Goal: Task Accomplishment & Management: Complete application form

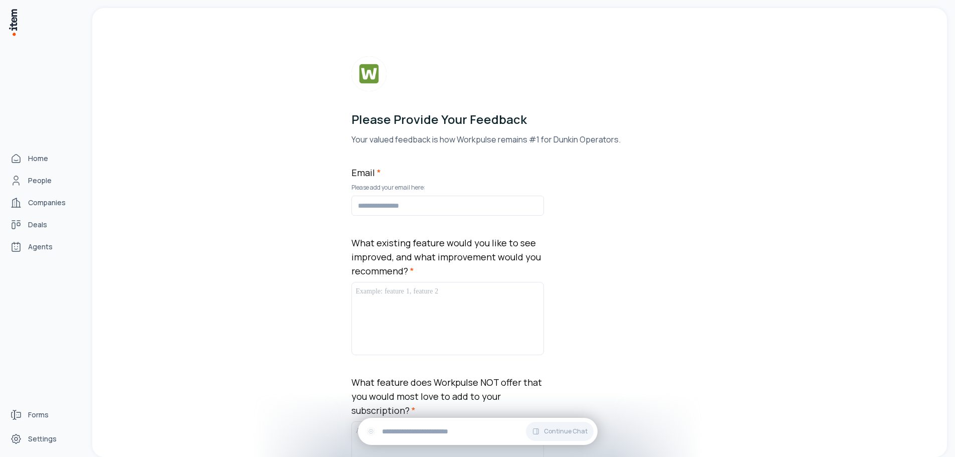
click at [9, 22] on img at bounding box center [13, 22] width 10 height 29
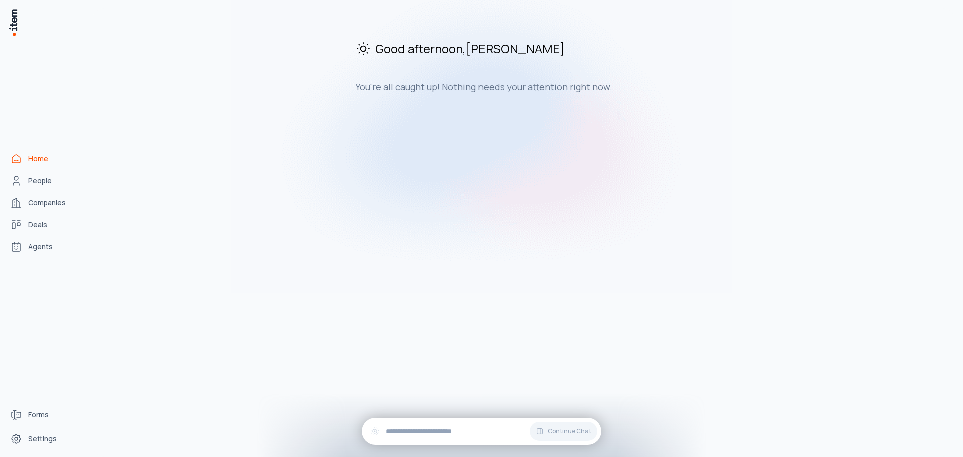
click at [42, 156] on span "Home" at bounding box center [38, 158] width 20 height 10
click at [41, 413] on span "Forms" at bounding box center [38, 415] width 21 height 10
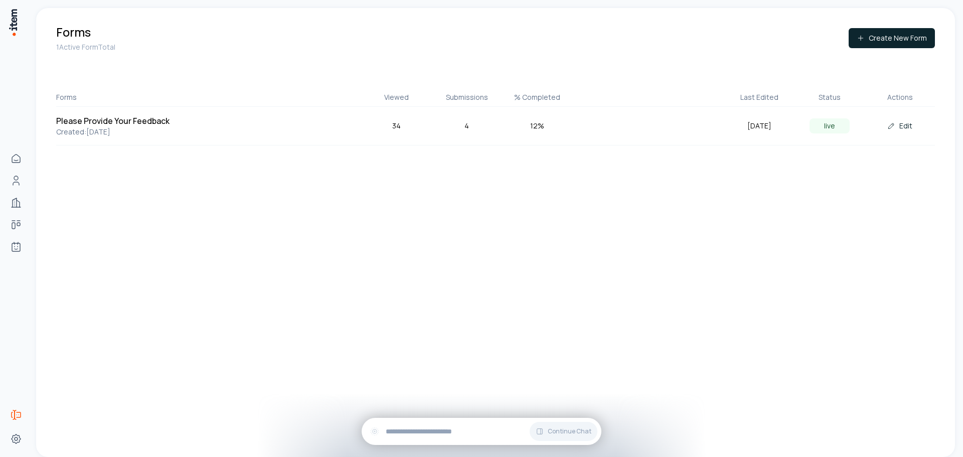
click at [468, 126] on div "4" at bounding box center [467, 125] width 70 height 11
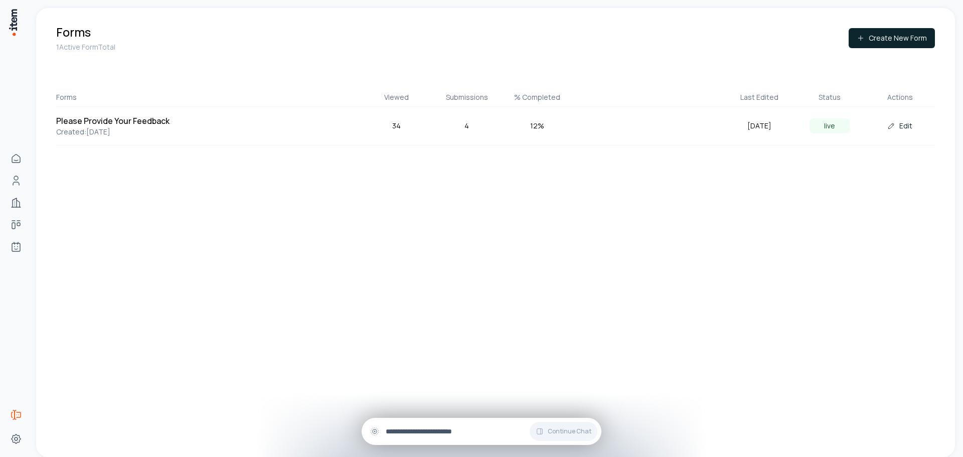
click at [475, 430] on input "text" at bounding box center [490, 431] width 208 height 11
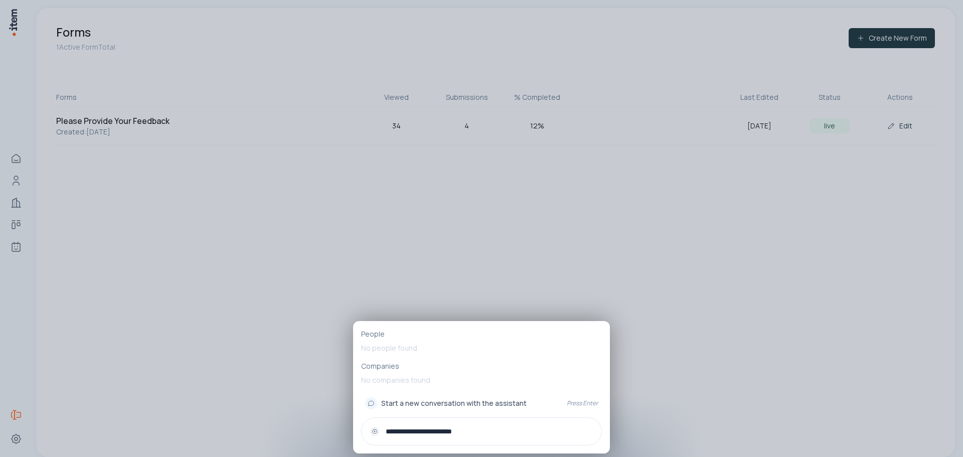
type input "**********"
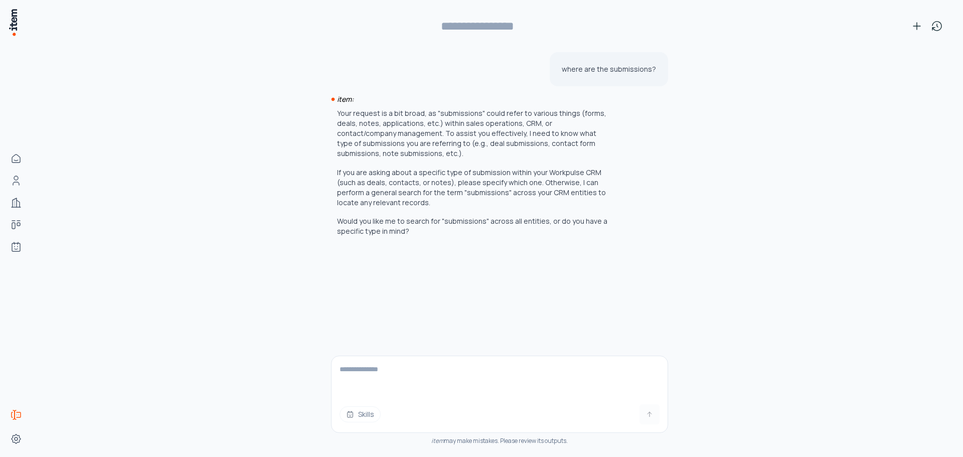
type input "**********"
type textarea "**********"
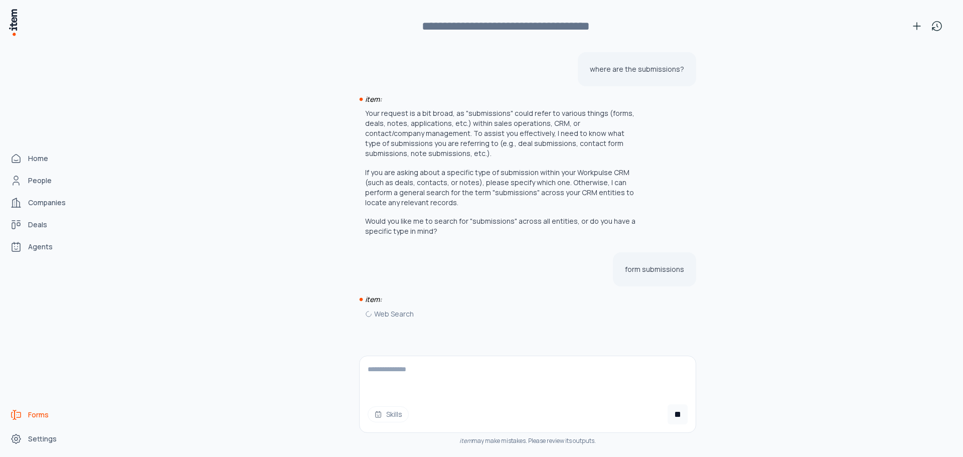
click at [38, 417] on span "Forms" at bounding box center [38, 415] width 21 height 10
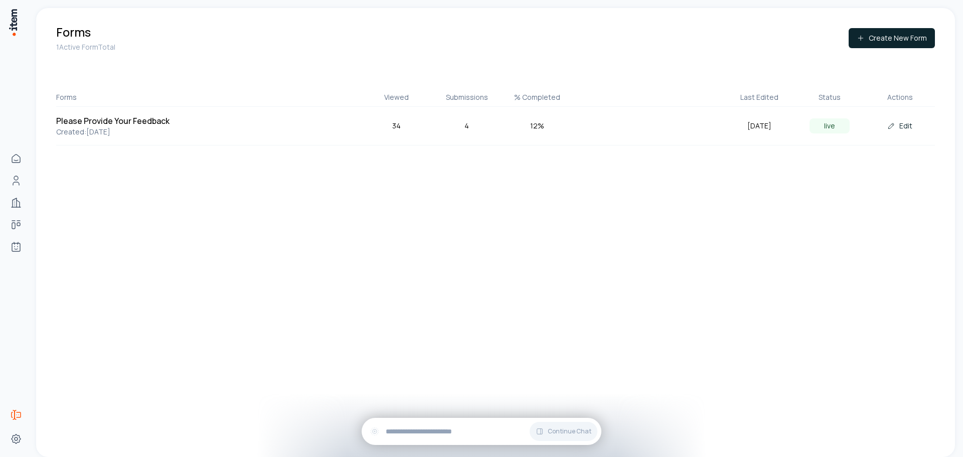
click at [94, 130] on p "Created: [DATE]" at bounding box center [132, 132] width 153 height 10
click at [208, 122] on div "Please Provide Your Feedback Created: [DATE]" at bounding box center [132, 126] width 153 height 22
click at [244, 117] on div "Please Provide Your Feedback Created: [DATE] 34 4 12 % [DATE] live Edit" at bounding box center [495, 126] width 878 height 39
click at [178, 126] on h5 "Please Provide Your Feedback" at bounding box center [132, 121] width 153 height 12
click at [465, 125] on div "4" at bounding box center [467, 125] width 70 height 11
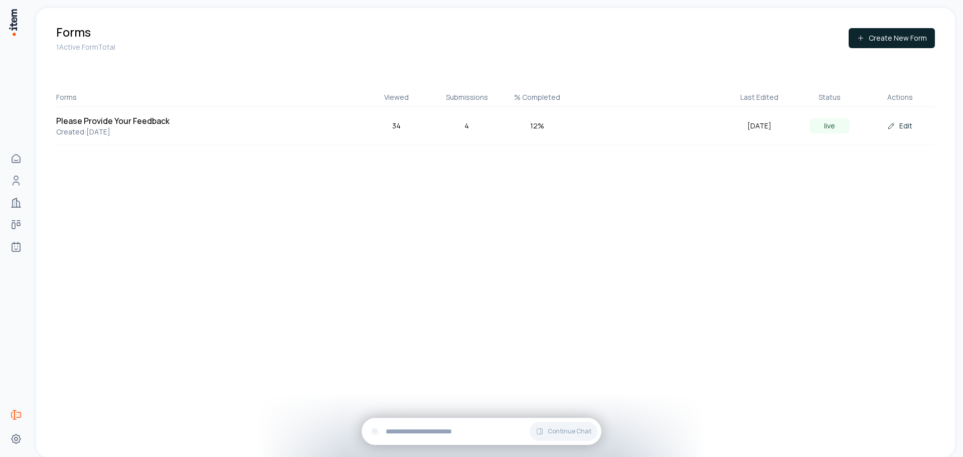
drag, startPoint x: 537, startPoint y: 128, endPoint x: 595, endPoint y: 127, distance: 57.7
click at [538, 128] on div "12 %" at bounding box center [537, 125] width 70 height 11
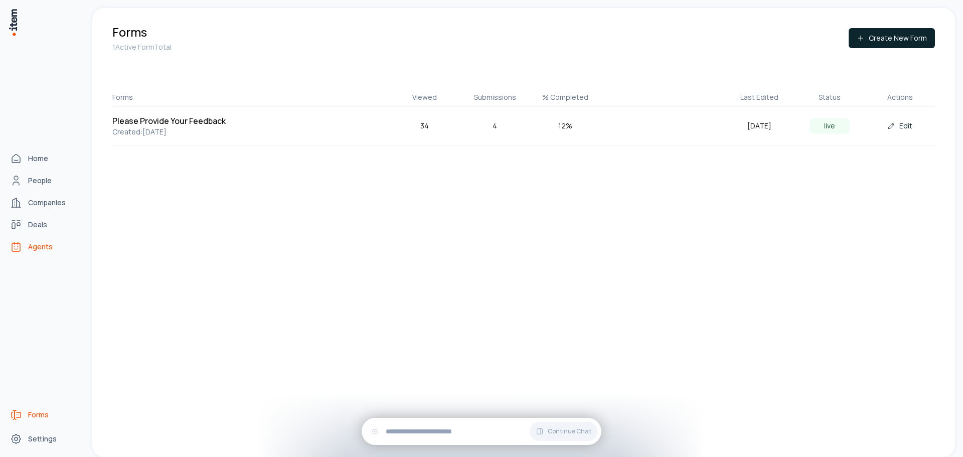
click at [42, 248] on span "Agents" at bounding box center [40, 247] width 25 height 10
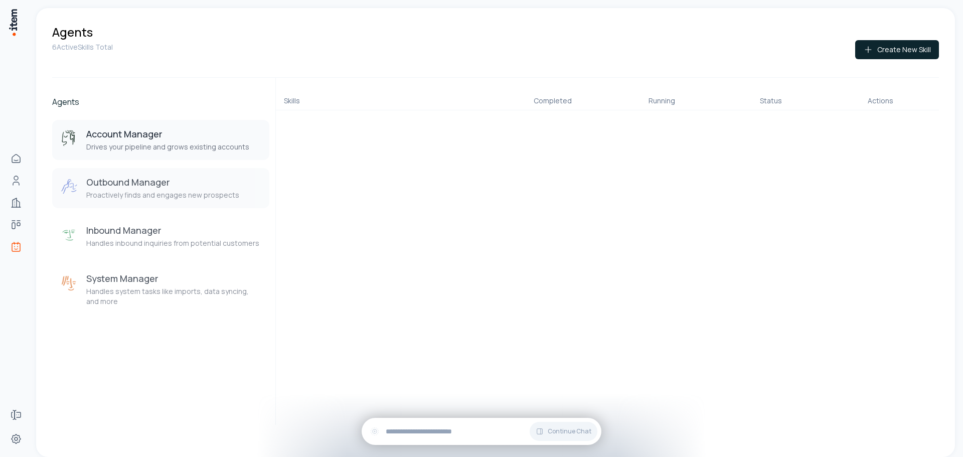
click at [220, 193] on p "Proactively finds and engages new prospects" at bounding box center [162, 195] width 153 height 10
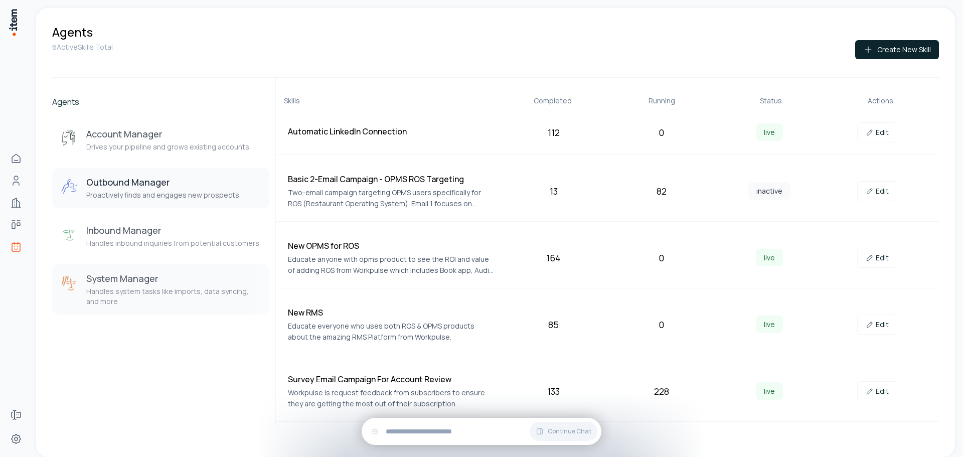
click at [143, 286] on div "System Manager Handles system tasks like imports, data syncing, and more" at bounding box center [173, 289] width 175 height 34
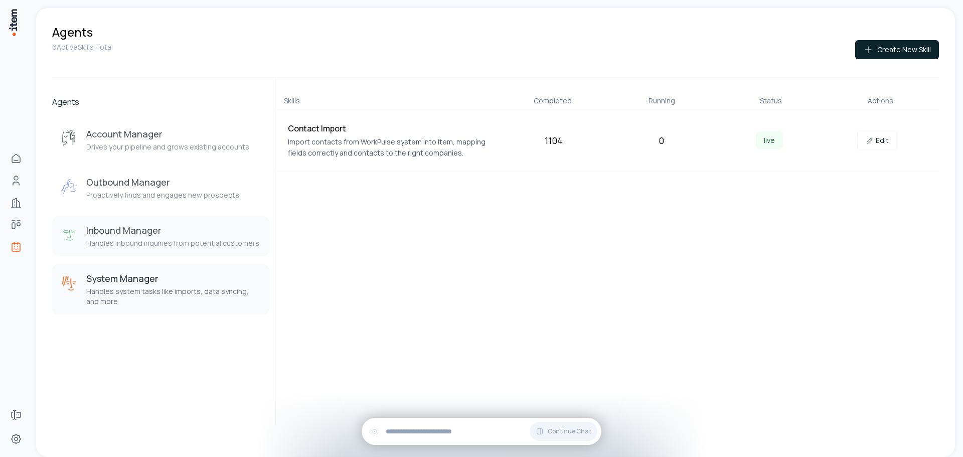
click at [137, 239] on p "Handles inbound inquiries from potential customers" at bounding box center [172, 243] width 173 height 10
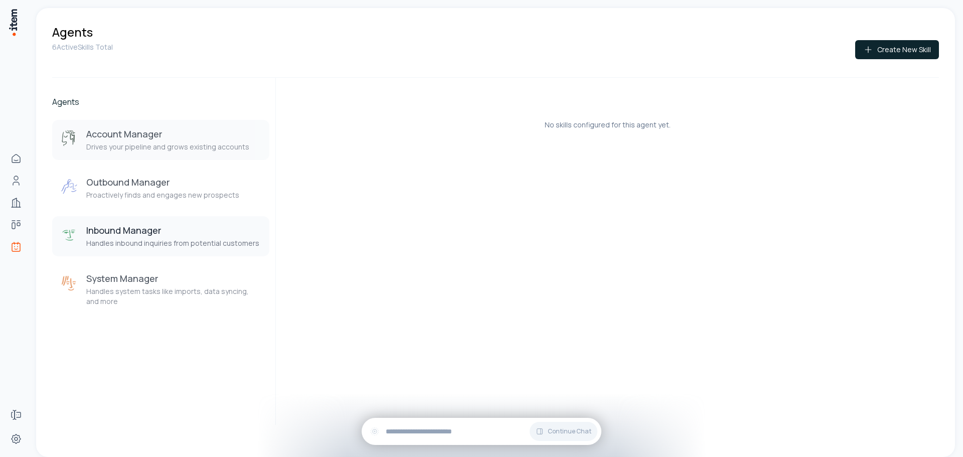
click at [134, 136] on h3 "Account Manager" at bounding box center [167, 134] width 163 height 12
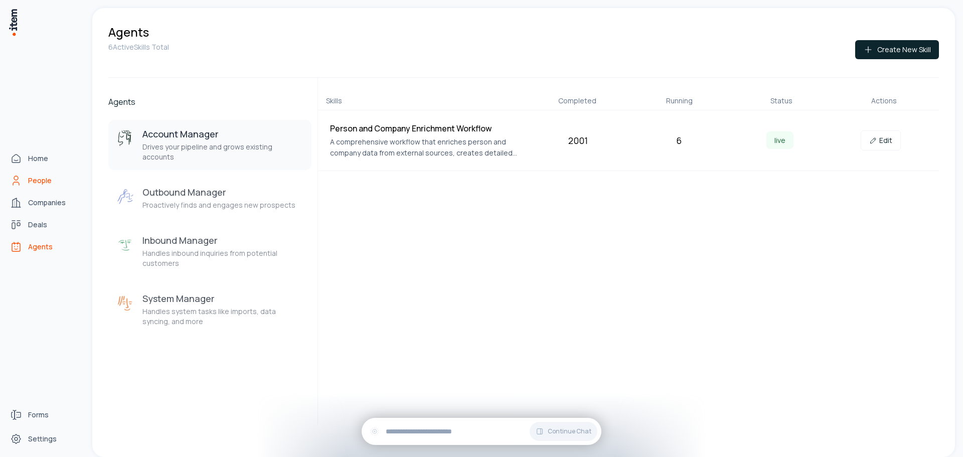
click at [42, 182] on span "People" at bounding box center [40, 180] width 24 height 10
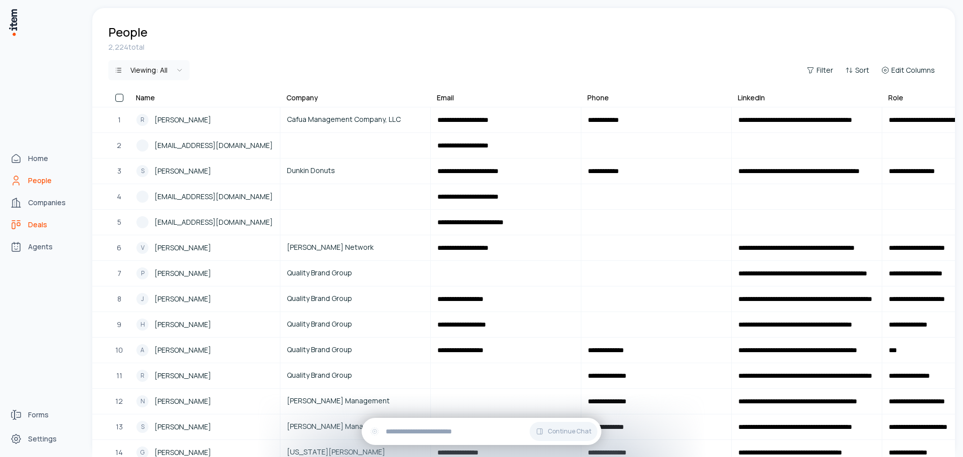
click at [36, 225] on span "Deals" at bounding box center [37, 225] width 19 height 10
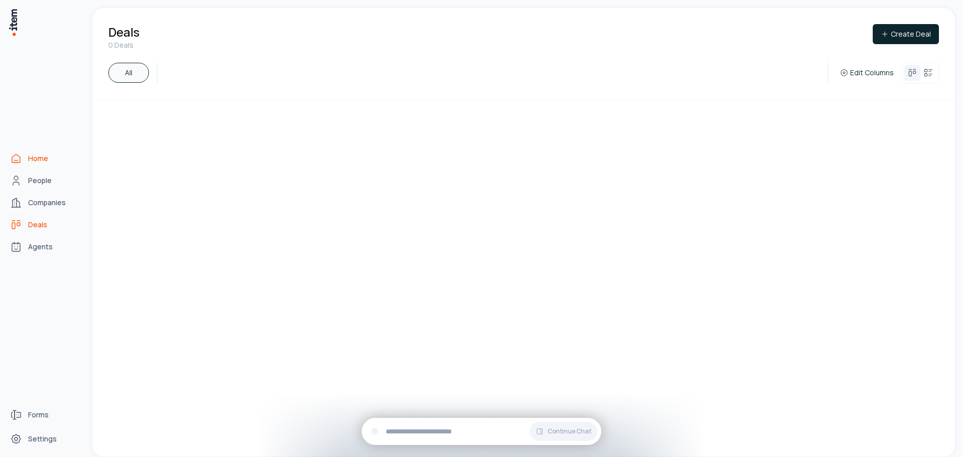
click at [40, 158] on span "Home" at bounding box center [38, 158] width 20 height 10
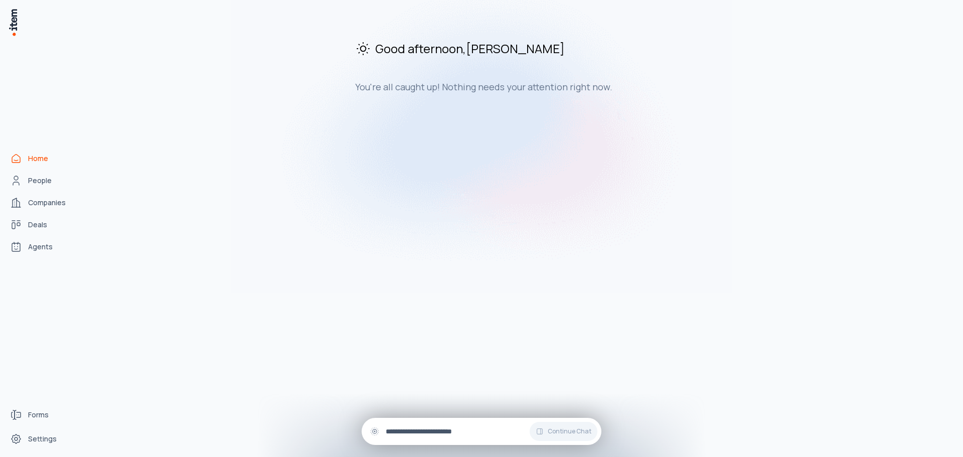
click at [470, 428] on input "text" at bounding box center [490, 431] width 208 height 11
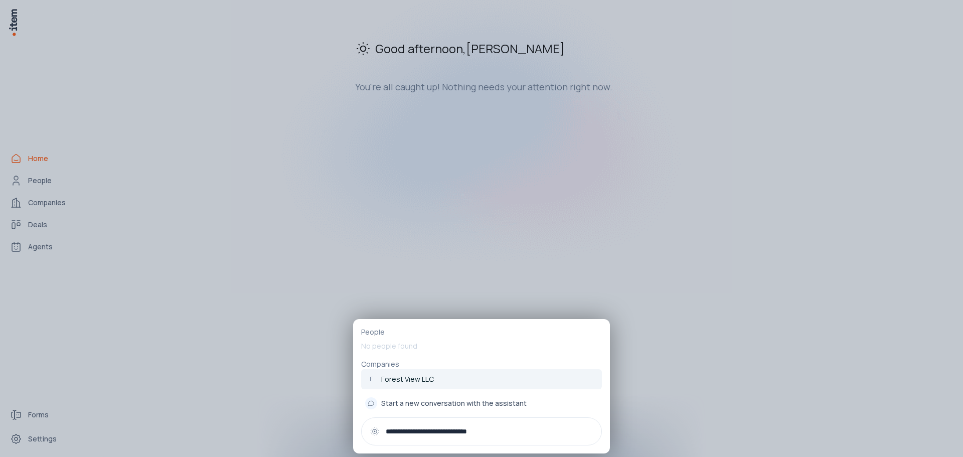
type input "**********"
click at [488, 406] on span "Start a new conversation with the assistant" at bounding box center [453, 403] width 145 height 10
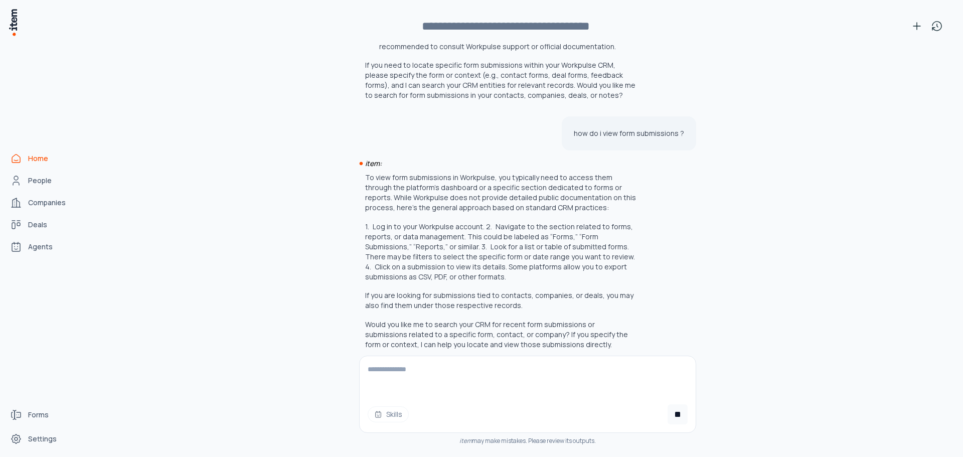
scroll to position [416, 0]
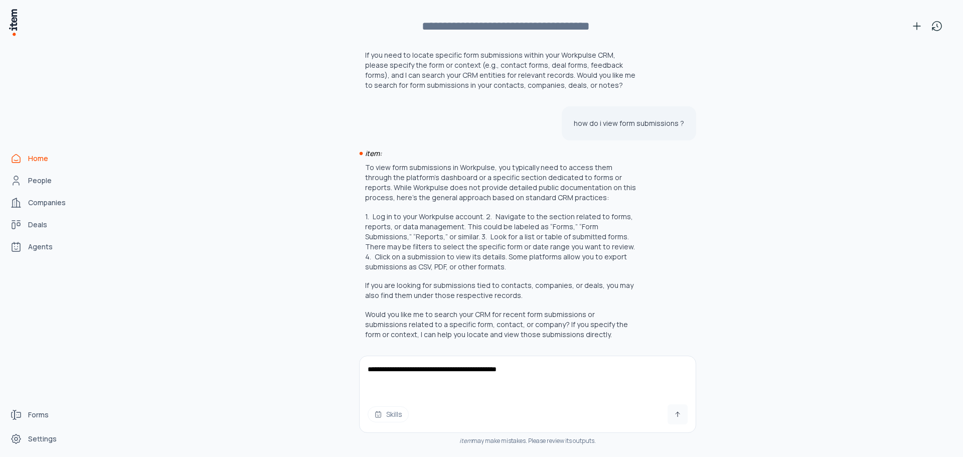
type textarea "**********"
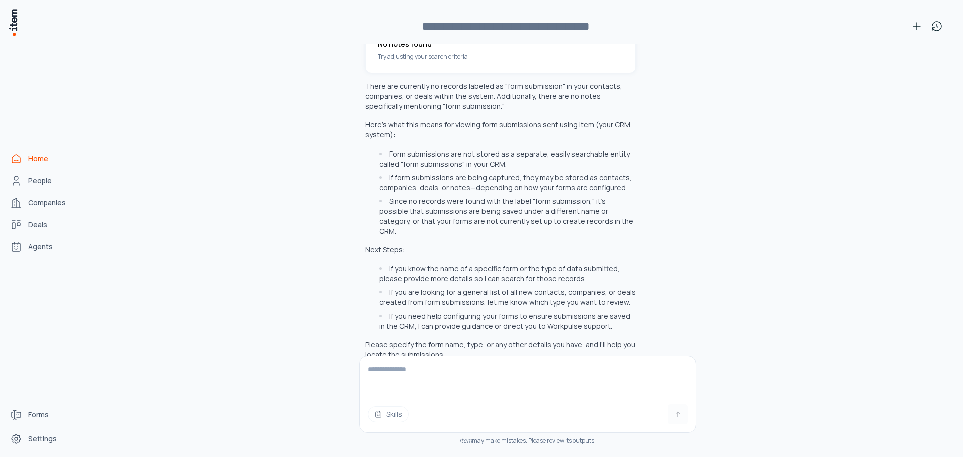
scroll to position [1030, 0]
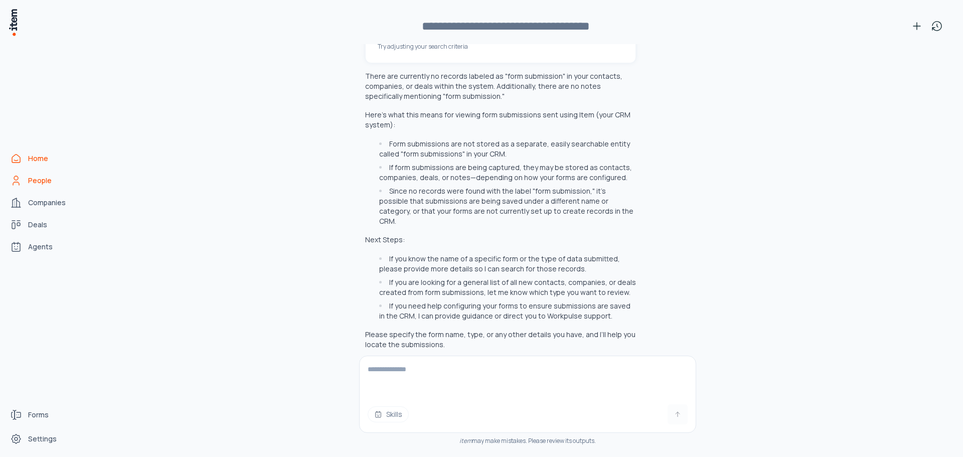
click at [42, 179] on span "People" at bounding box center [40, 180] width 24 height 10
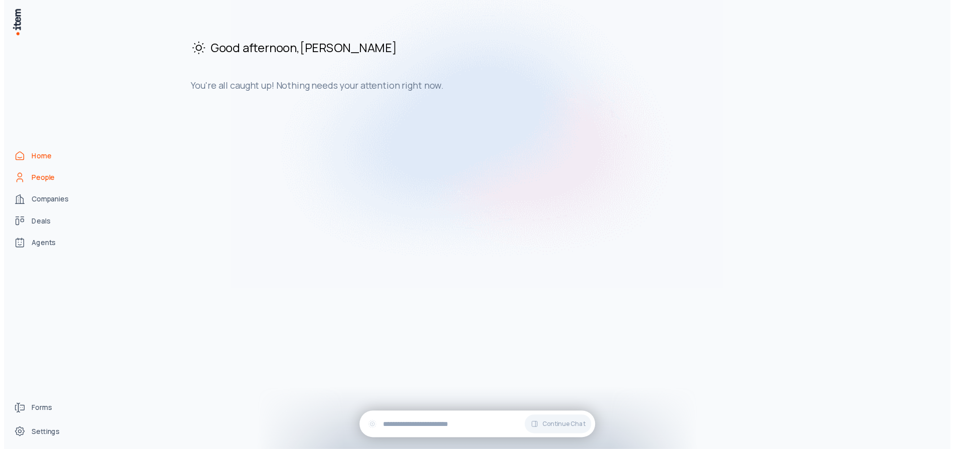
scroll to position [0, 0]
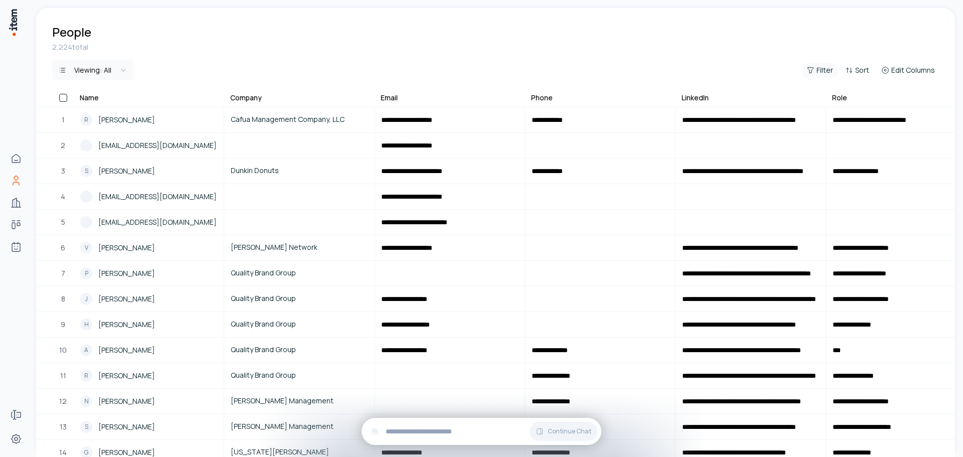
click at [814, 73] on icon "button" at bounding box center [810, 70] width 8 height 8
click at [600, 118] on button "Add filter" at bounding box center [698, 117] width 264 height 18
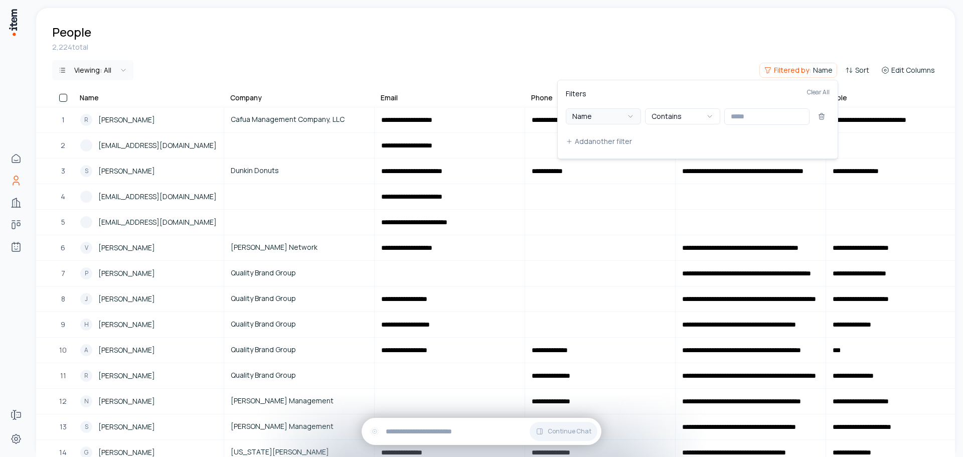
click at [630, 117] on icon "button" at bounding box center [630, 116] width 8 height 8
click at [464, 32] on html "**********" at bounding box center [481, 228] width 963 height 457
click at [439, 432] on html "**********" at bounding box center [481, 228] width 963 height 457
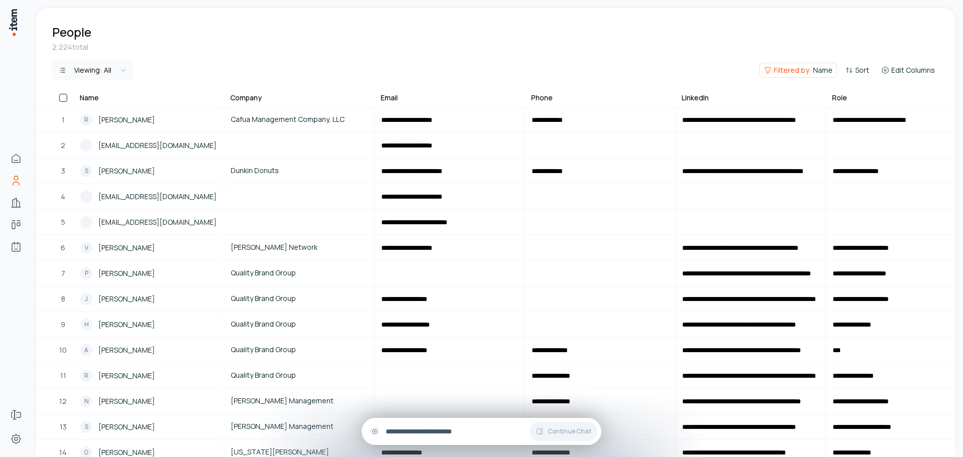
click at [417, 430] on input "text" at bounding box center [490, 431] width 208 height 11
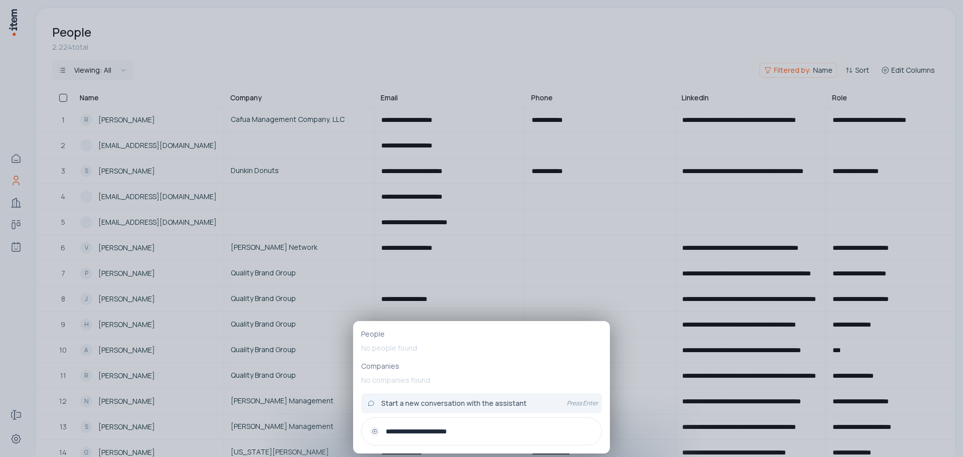
type input "**********"
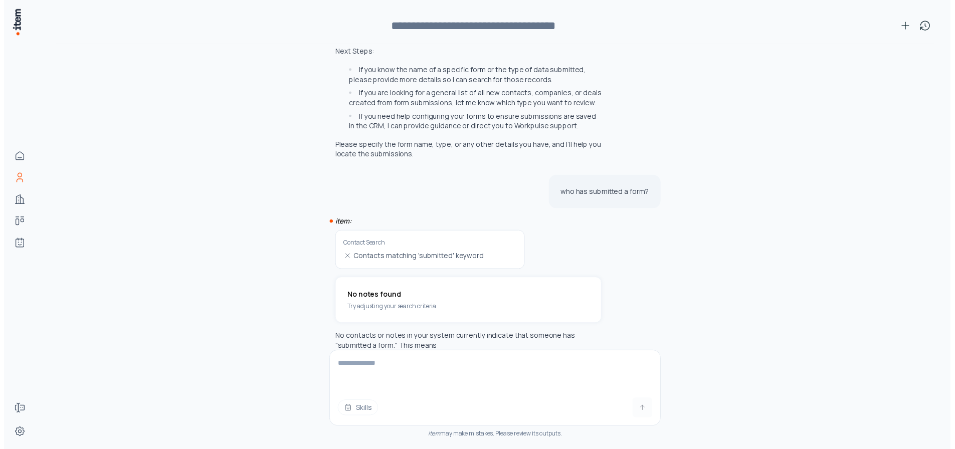
scroll to position [1075, 0]
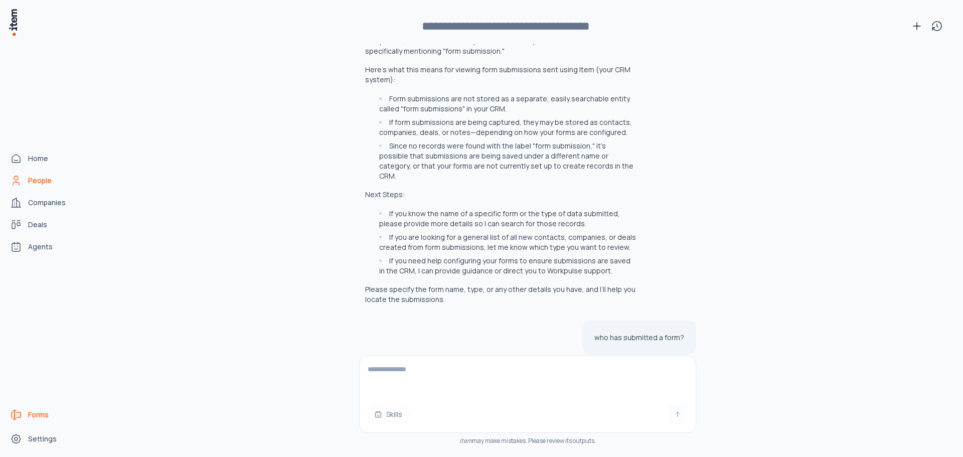
click at [41, 416] on span "Forms" at bounding box center [38, 415] width 21 height 10
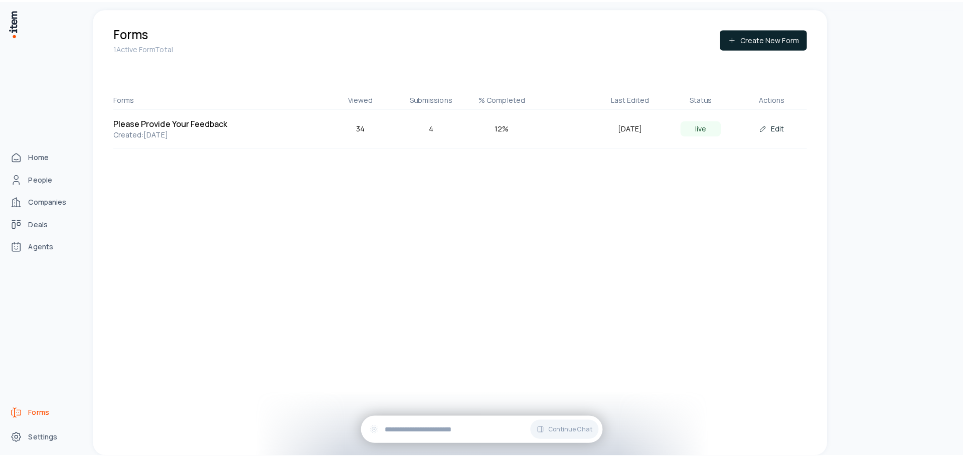
scroll to position [25017, 0]
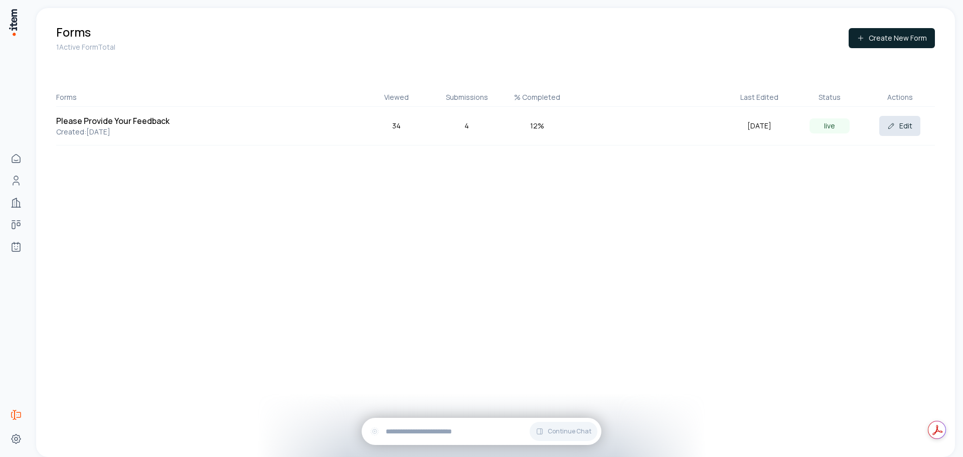
click at [907, 121] on button "Edit" at bounding box center [899, 126] width 41 height 20
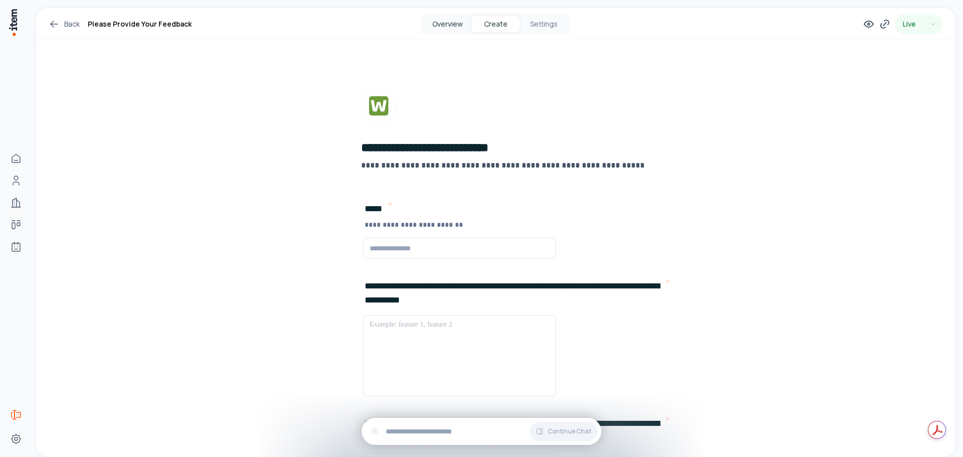
click at [447, 23] on button "Overview" at bounding box center [447, 24] width 48 height 16
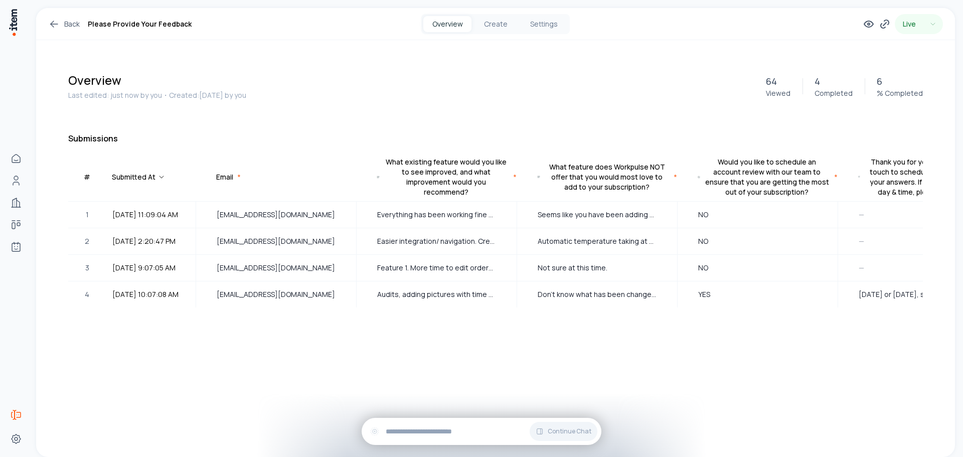
scroll to position [0, 76]
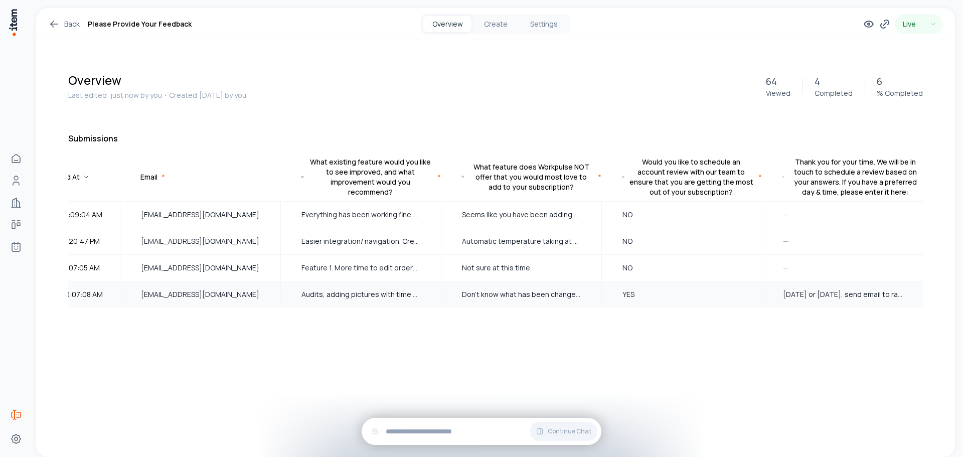
click at [863, 294] on span "[DATE] or [DATE], send email to raonetwork group." at bounding box center [842, 294] width 119 height 11
drag, startPoint x: 784, startPoint y: 294, endPoint x: 911, endPoint y: 297, distance: 127.4
click at [911, 297] on div "[DATE] or [DATE], send email to raonetwork group." at bounding box center [842, 294] width 159 height 25
click at [857, 293] on span "[DATE] or [DATE], send email to raonetwork group." at bounding box center [842, 294] width 119 height 11
click at [851, 327] on div "# Submitted At Email * What existing feature would you like to see improved, an…" at bounding box center [495, 255] width 854 height 199
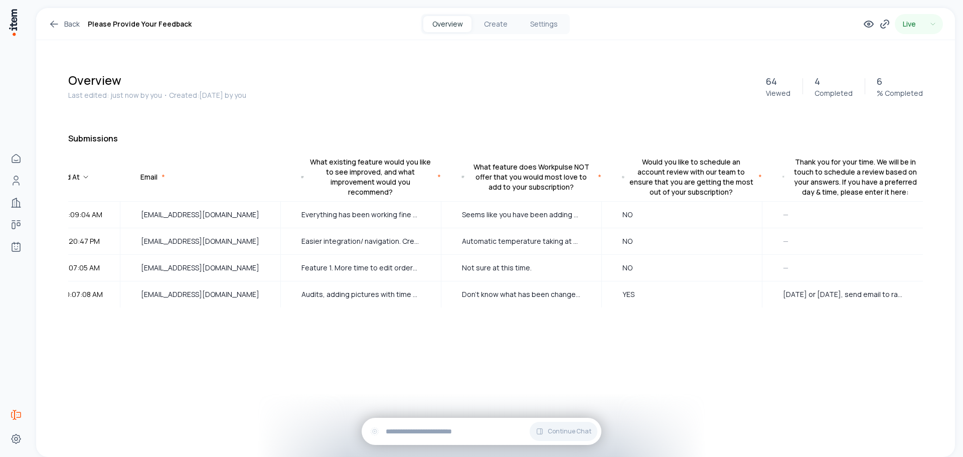
click at [851, 327] on div "# Submitted At Email * What existing feature would you like to see improved, an…" at bounding box center [495, 255] width 854 height 199
click at [835, 295] on span "[DATE] or [DATE], send email to raonetwork group." at bounding box center [842, 294] width 119 height 11
drag, startPoint x: 217, startPoint y: 293, endPoint x: 137, endPoint y: 291, distance: 79.3
click at [137, 291] on div "[EMAIL_ADDRESS][DOMAIN_NAME]" at bounding box center [200, 294] width 159 height 25
copy span "[EMAIL_ADDRESS][DOMAIN_NAME]"
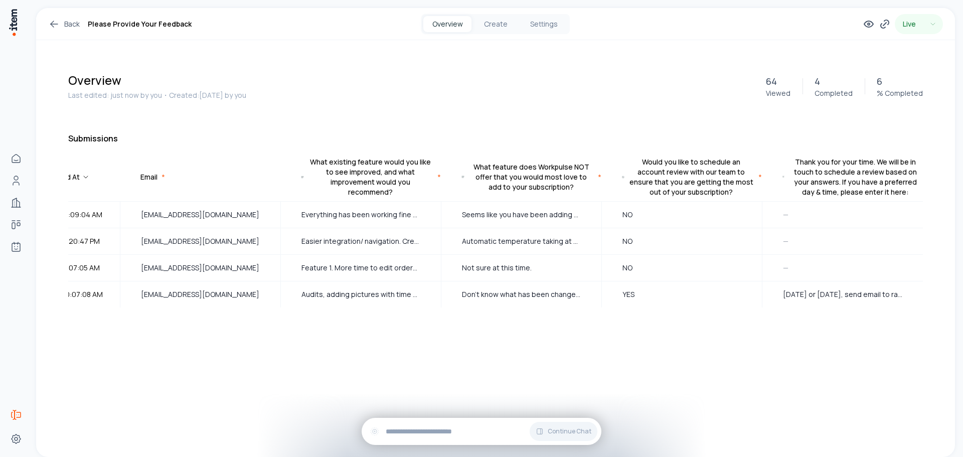
click at [323, 388] on div "Overview Last edited: just now by you ・Created: [DATE] by you 64 Viewed 4 Compl…" at bounding box center [495, 213] width 919 height 347
click at [779, 215] on div "—" at bounding box center [842, 214] width 159 height 25
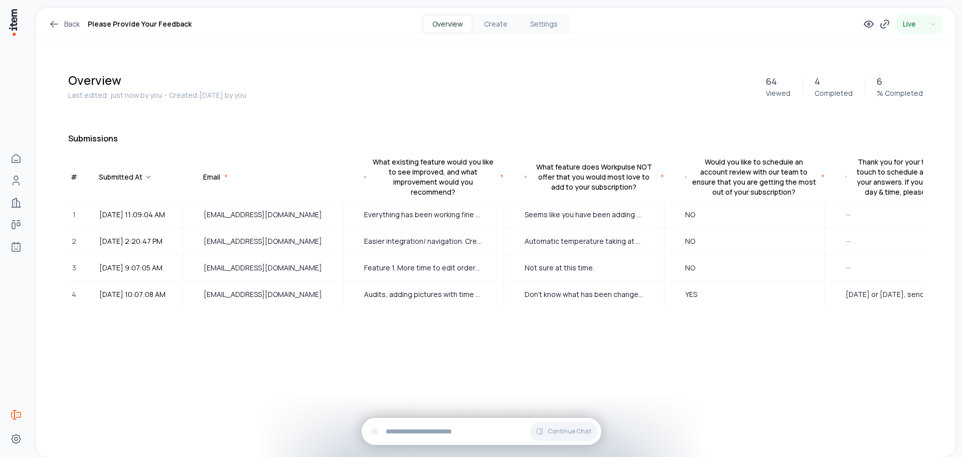
scroll to position [0, 0]
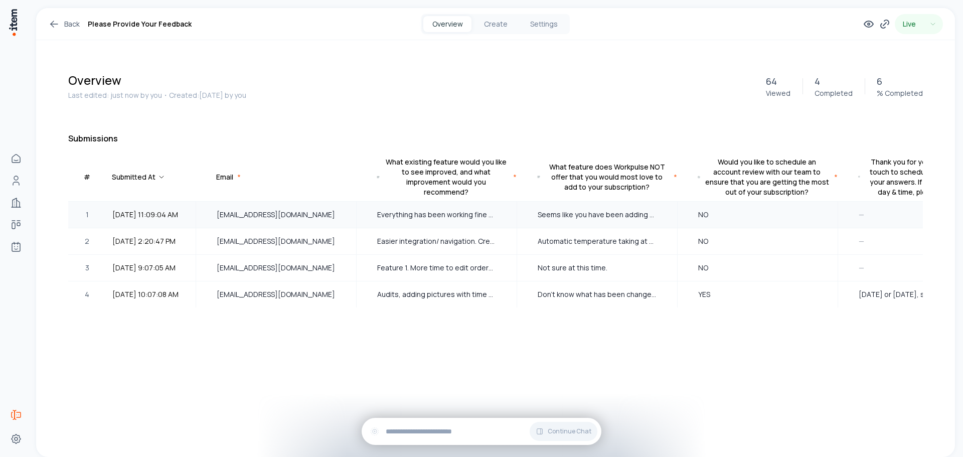
click at [399, 214] on span "Everything has been working fine so far" at bounding box center [436, 214] width 119 height 11
drag, startPoint x: 377, startPoint y: 213, endPoint x: 523, endPoint y: 212, distance: 145.9
click at [523, 212] on tr "1 [DATE] 11:09:04 AM [EMAIL_ADDRESS][DOMAIN_NAME] Everything has been working f…" at bounding box center [533, 215] width 930 height 27
click at [517, 219] on td "Seems like you have been adding everything the Brand rolls out so far" at bounding box center [597, 215] width 160 height 26
click at [309, 330] on table "# Submitted At Email * What existing feature would you like to see improved, an…" at bounding box center [495, 255] width 854 height 199
